Goal: Task Accomplishment & Management: Manage account settings

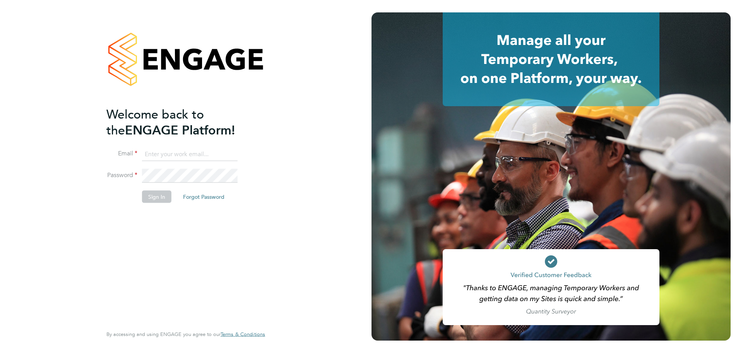
click at [184, 151] on input at bounding box center [190, 154] width 96 height 14
type input "sikander02@live.com"
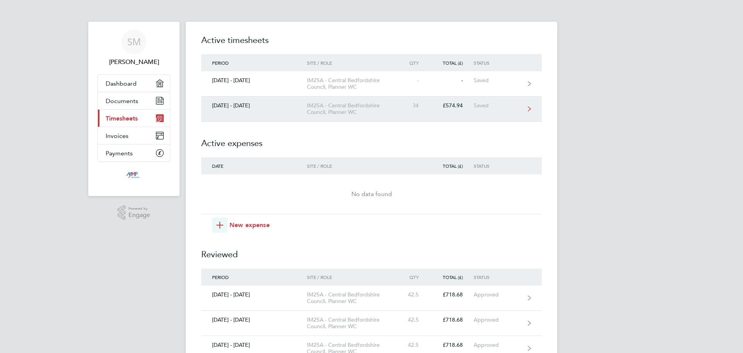
click at [380, 118] on link "[DATE] - [DATE] IM25A - Central Bedfordshire Council, Planner WC 34 £574.94 Sav…" at bounding box center [371, 108] width 341 height 25
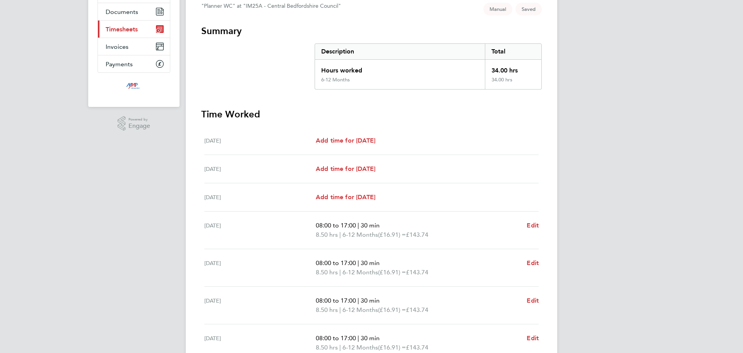
scroll to position [166, 0]
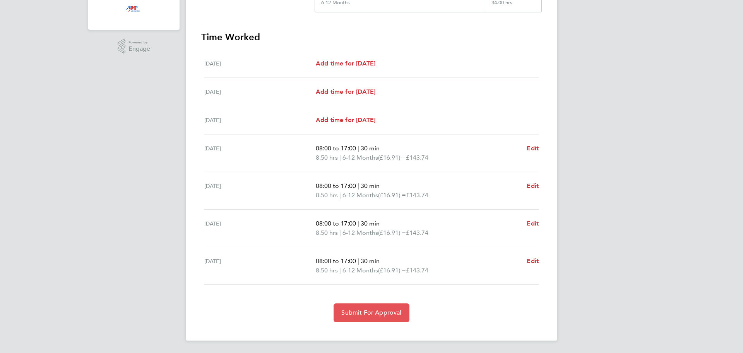
click at [386, 314] on span "Submit For Approval" at bounding box center [371, 312] width 60 height 8
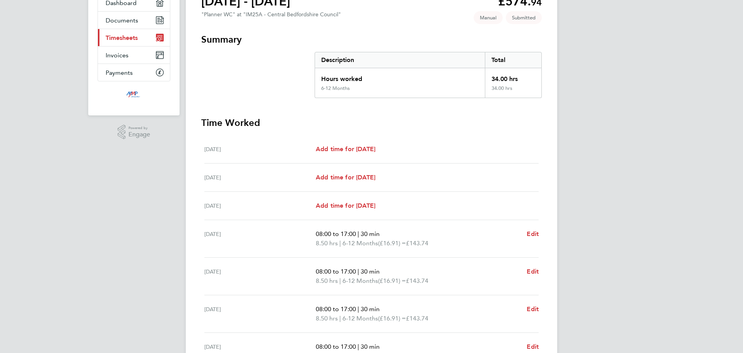
scroll to position [0, 0]
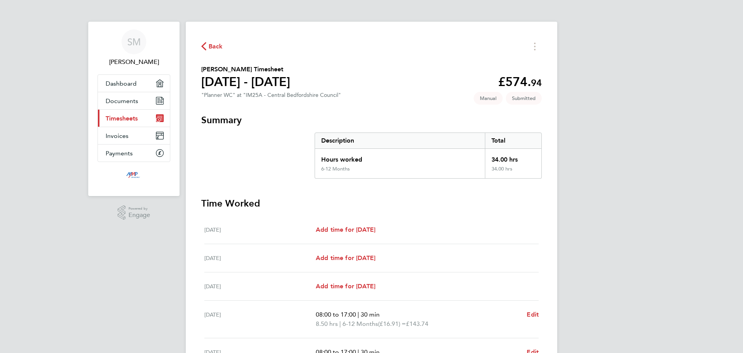
click at [136, 115] on span "Timesheets" at bounding box center [122, 118] width 32 height 7
